Goal: Information Seeking & Learning: Learn about a topic

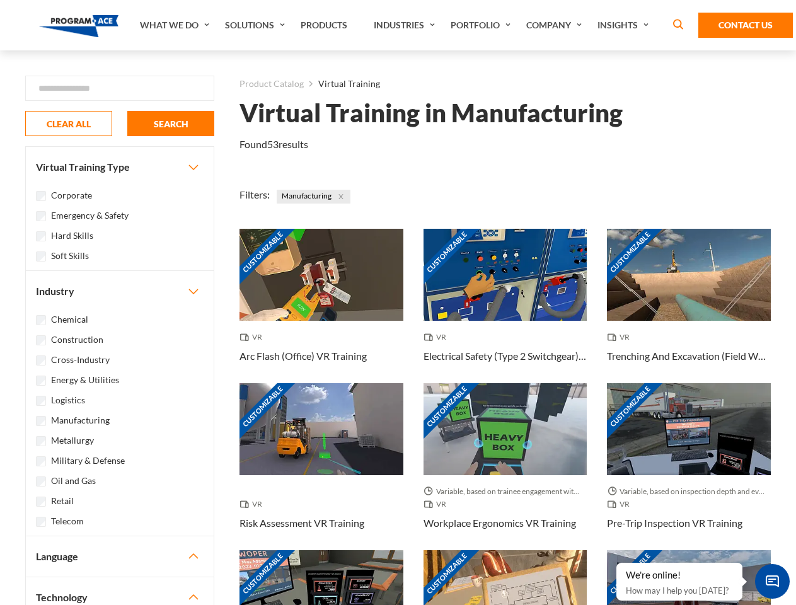
click at [176, 25] on link "What We Do" at bounding box center [176, 25] width 85 height 50
click at [256, 25] on link "Solutions" at bounding box center [257, 25] width 76 height 50
click at [406, 25] on link "Industries" at bounding box center [405, 25] width 77 height 50
click at [556, 25] on link "Company" at bounding box center [555, 25] width 71 height 50
click at [625, 25] on link "Insights" at bounding box center [624, 25] width 67 height 50
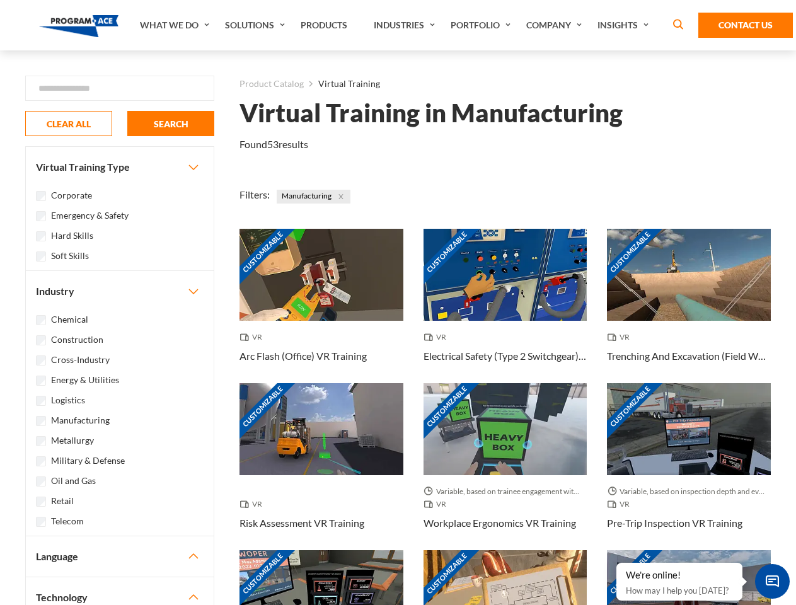
click at [0, 0] on div "Blog White Papers News" at bounding box center [0, 0] width 0 height 0
click at [0, 0] on strong "How Virtual Learning Can Enhance Workforce Productivity: A Guide for L&D Manage…" at bounding box center [0, 0] width 0 height 0
click at [772, 581] on span "Minimize live chat window" at bounding box center [772, 581] width 46 height 46
click at [617, 563] on div "Customizable" at bounding box center [689, 596] width 164 height 92
